Goal: Task Accomplishment & Management: Manage account settings

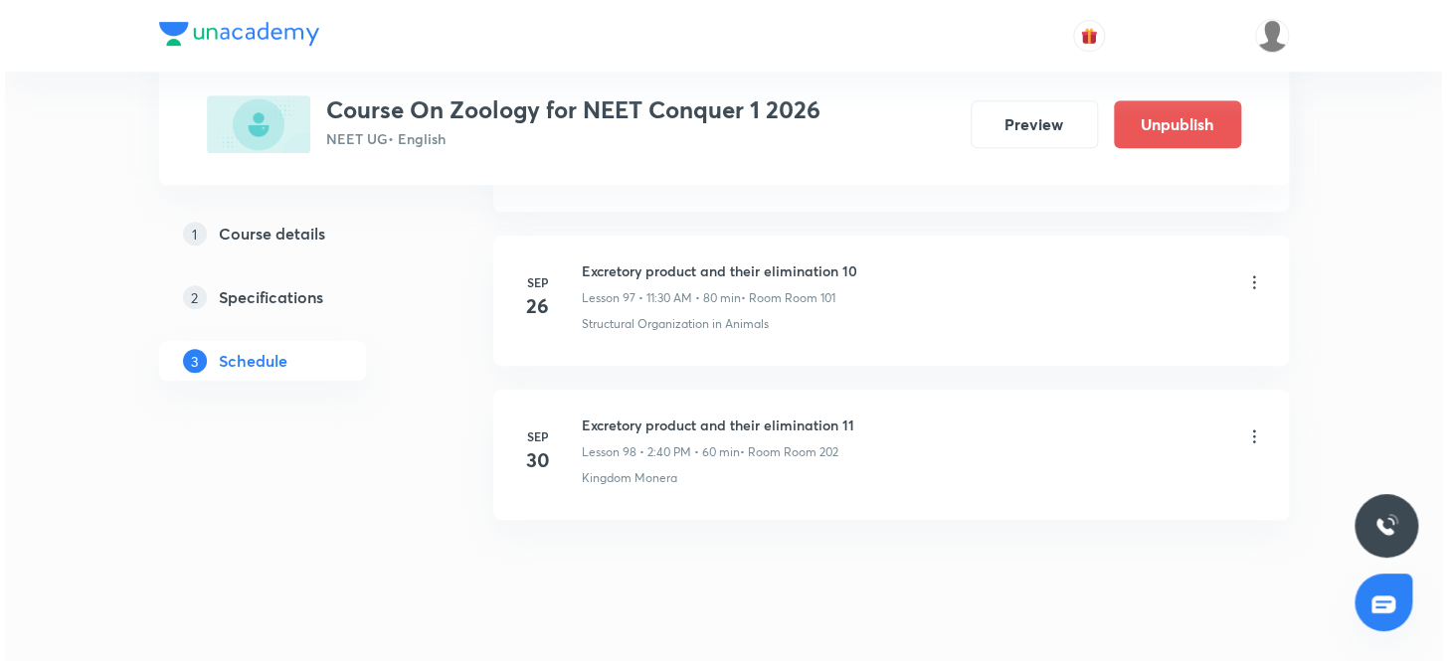
scroll to position [16142, 0]
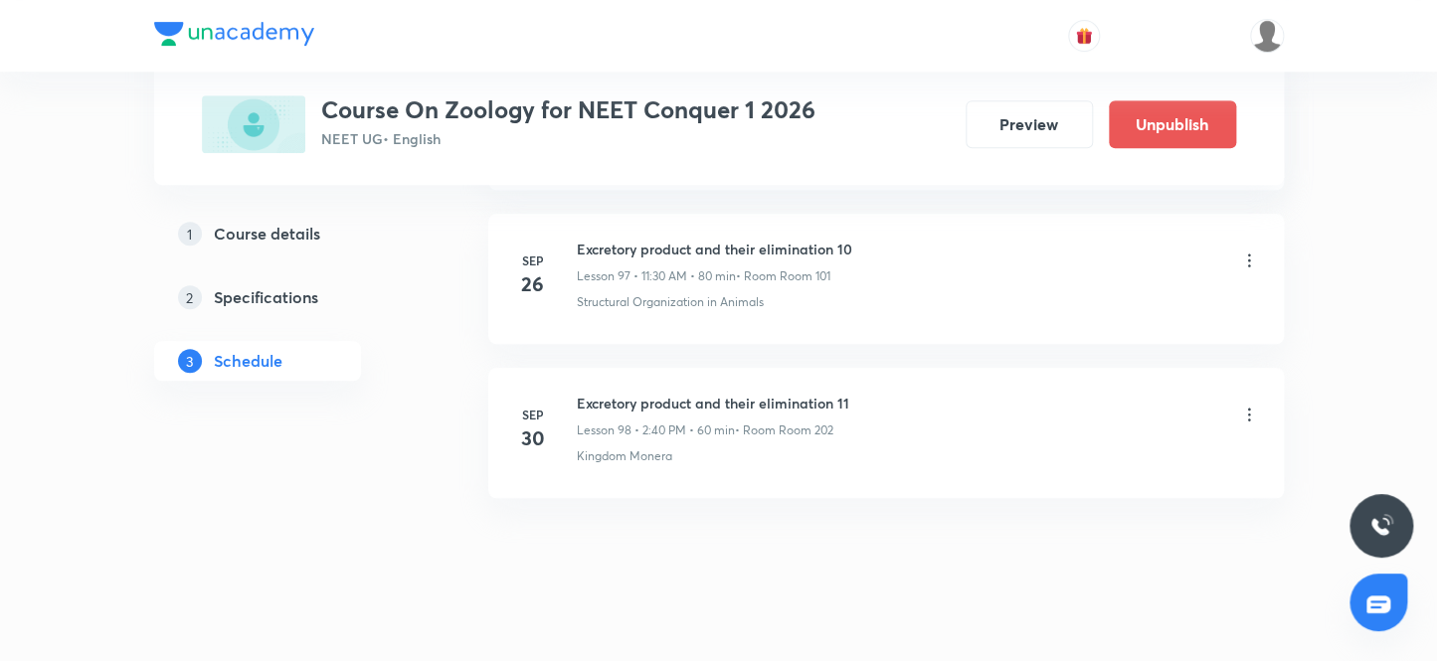
click at [1247, 405] on icon at bounding box center [1249, 415] width 20 height 20
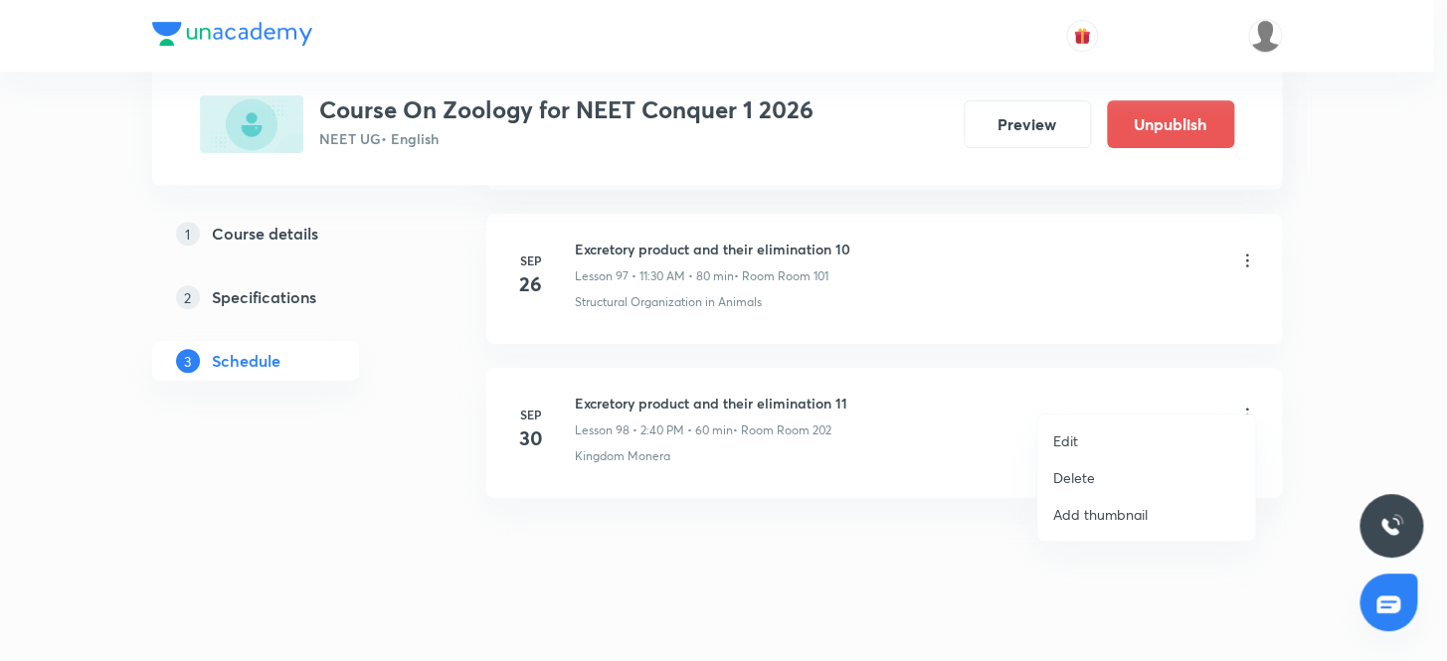
click at [1061, 437] on p "Edit" at bounding box center [1065, 441] width 25 height 21
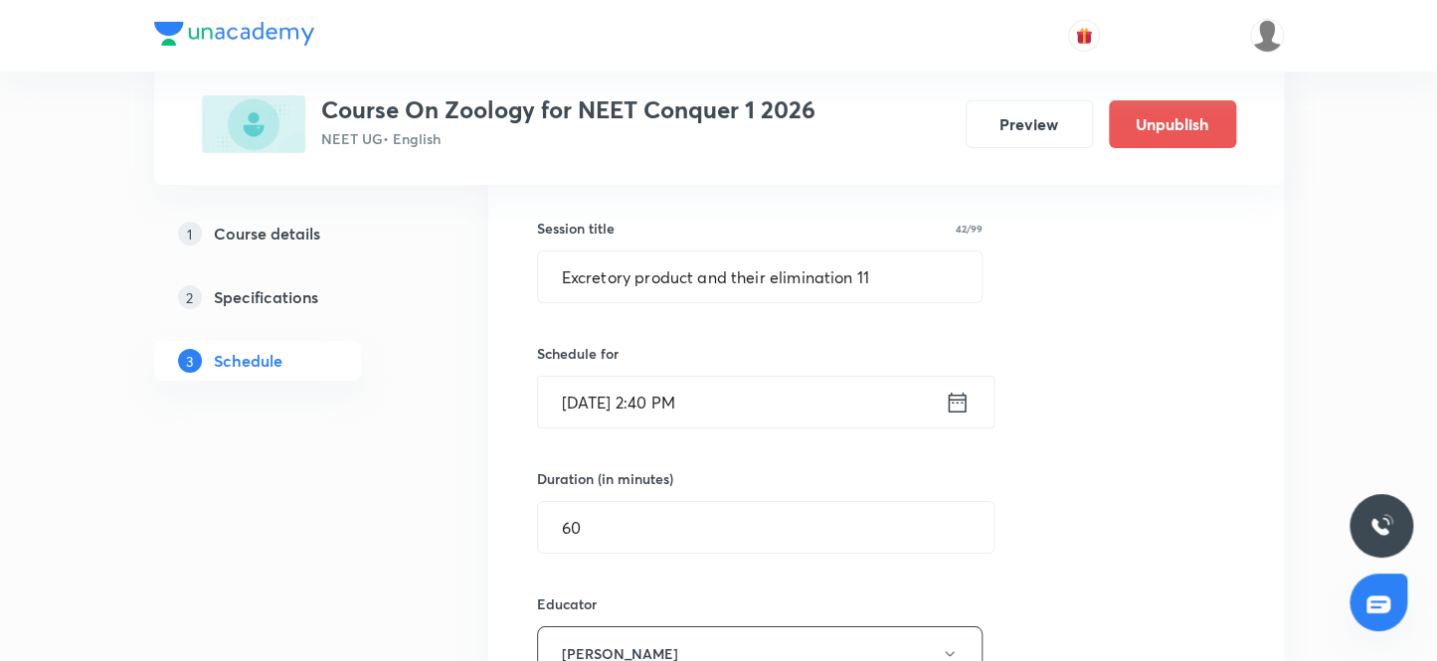
scroll to position [15270, 0]
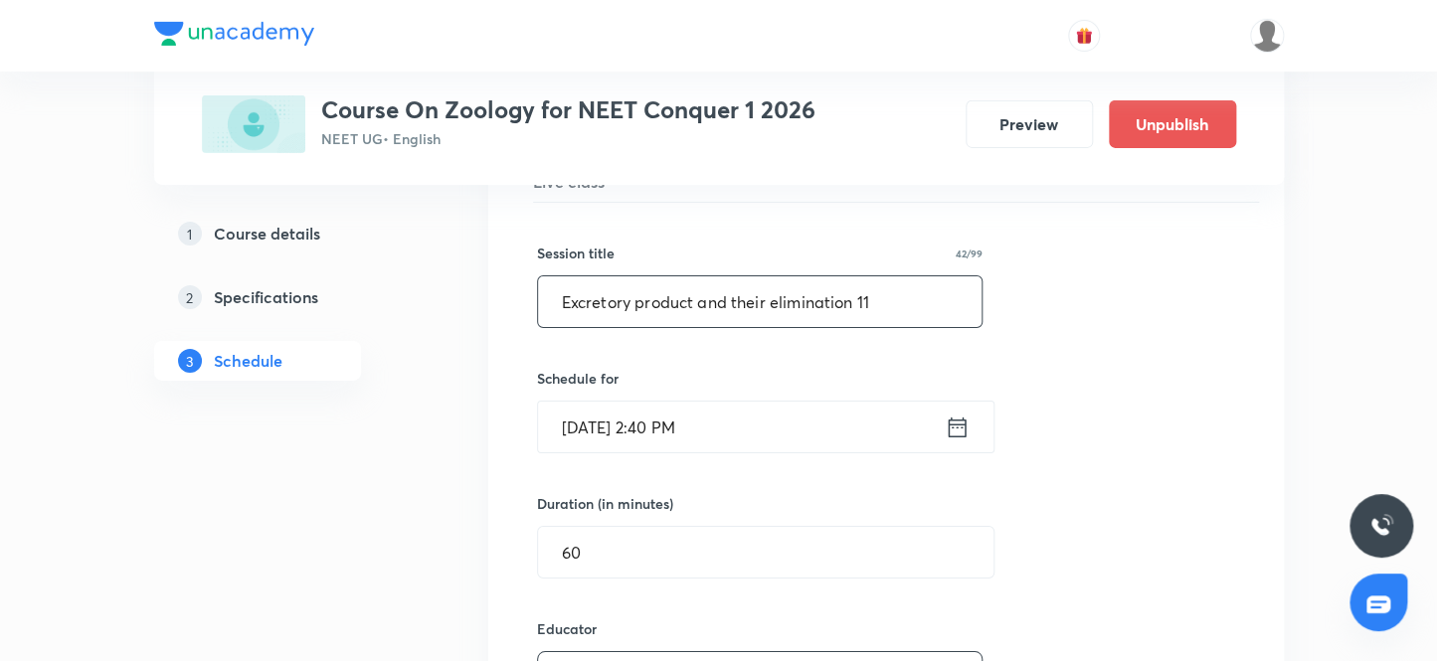
click at [884, 277] on input "Excretory product and their elimination 11" at bounding box center [760, 301] width 445 height 51
type input "E"
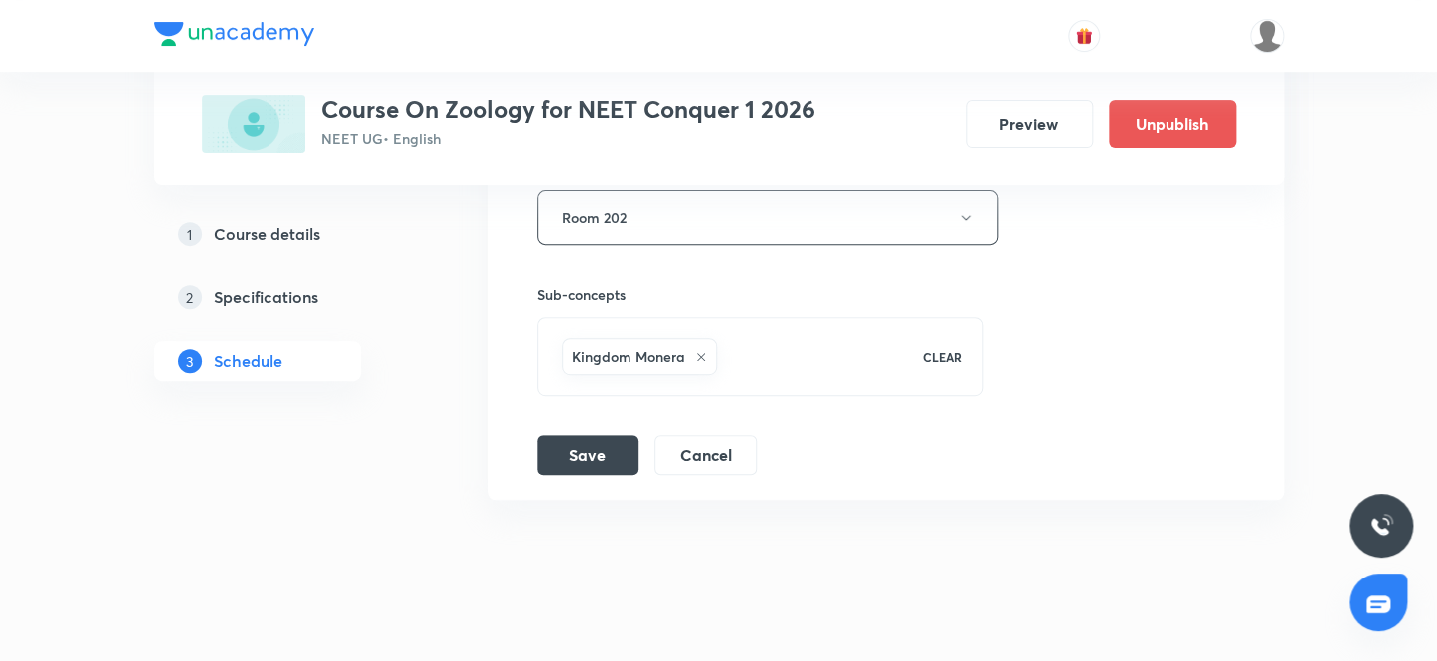
scroll to position [15993, 0]
type input "Locomotion and movement 01"
click at [583, 432] on button "Save" at bounding box center [587, 452] width 101 height 40
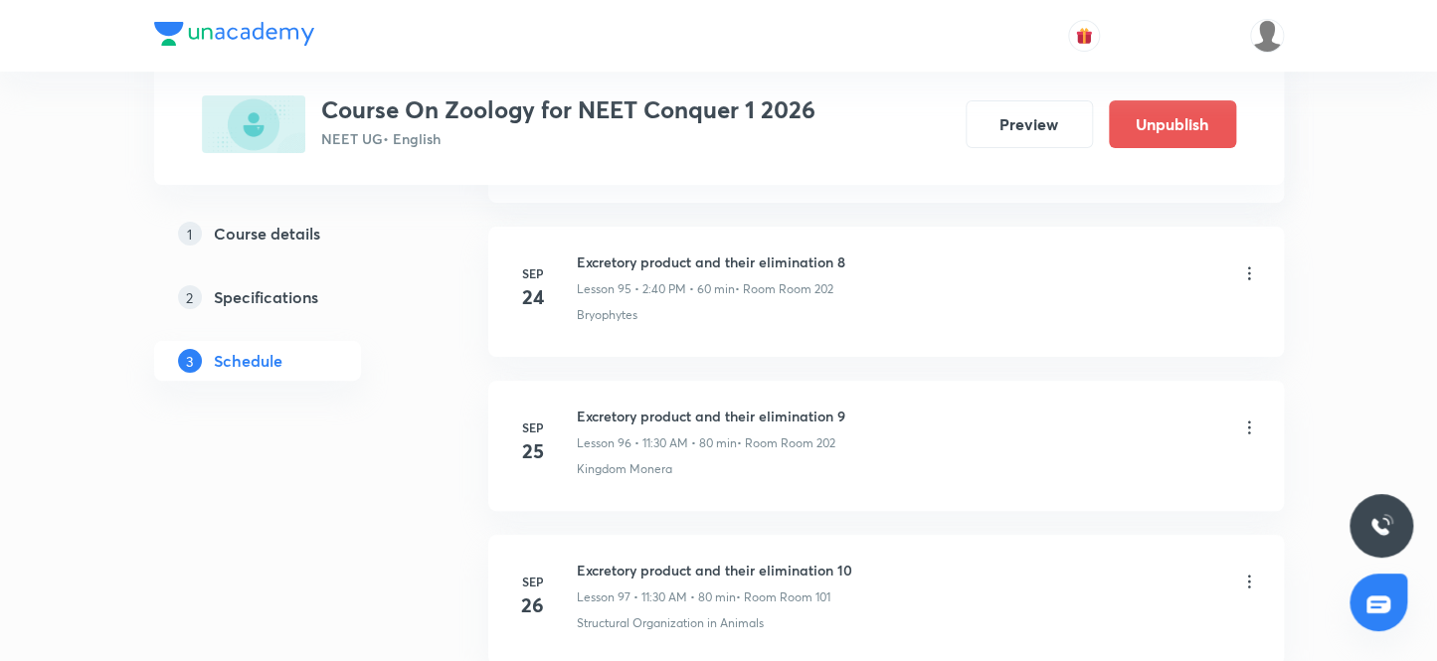
scroll to position [16142, 0]
